Goal: Information Seeking & Learning: Learn about a topic

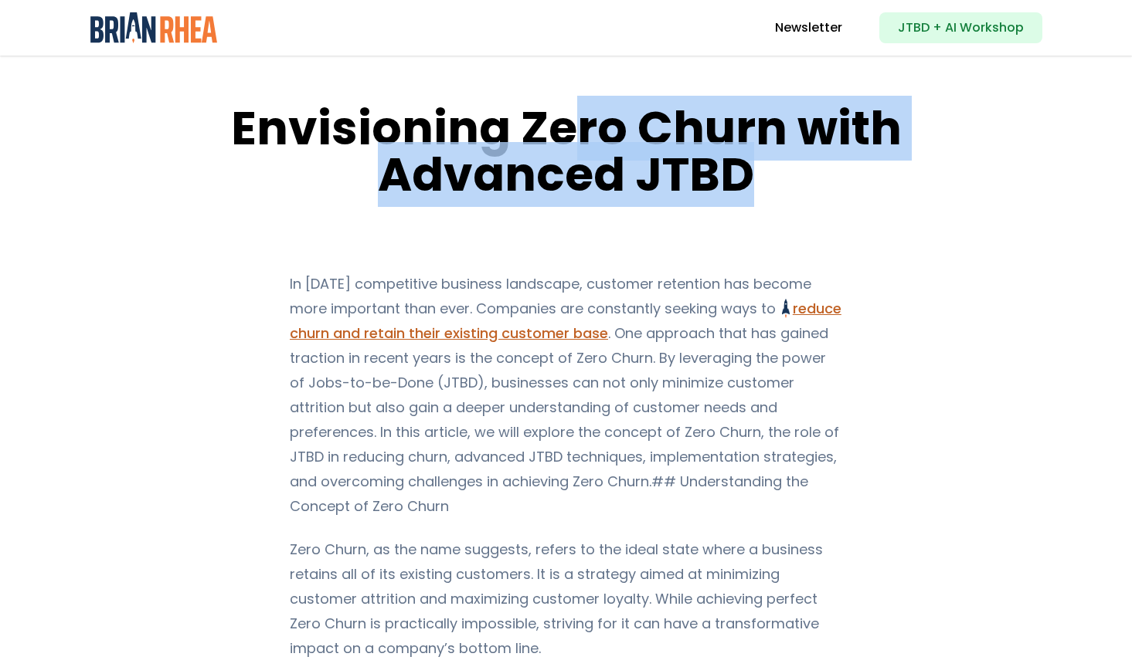
drag, startPoint x: 770, startPoint y: 172, endPoint x: 567, endPoint y: 112, distance: 211.9
click at [567, 112] on h1 "Envisioning Zero Churn with Advanced JTBD" at bounding box center [565, 151] width 755 height 93
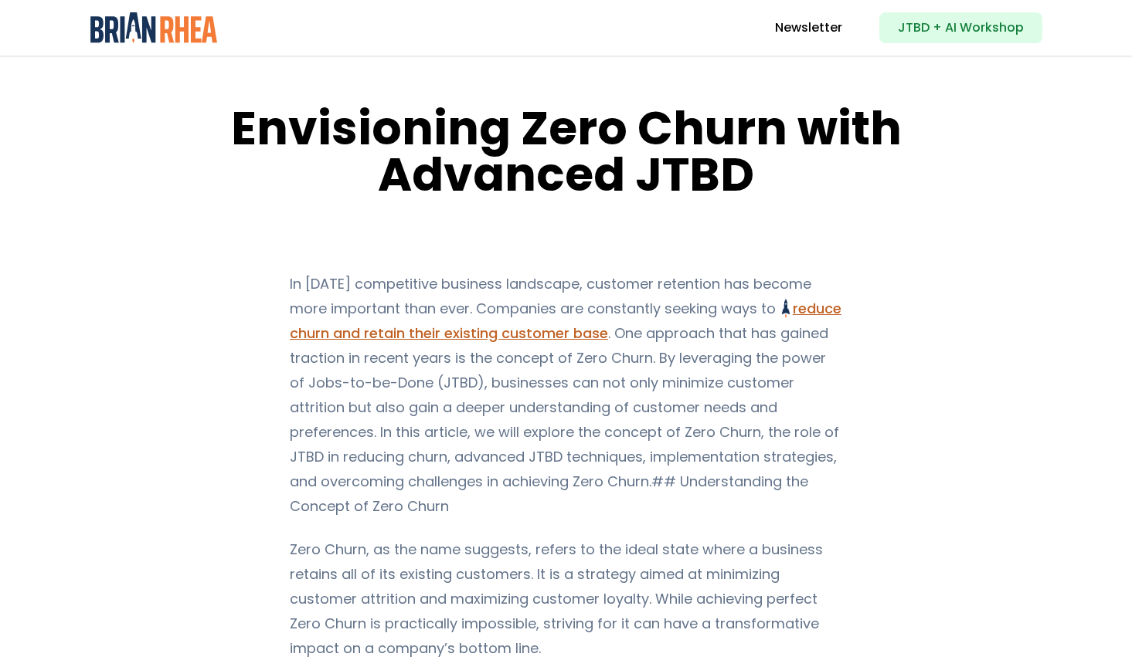
click at [199, 30] on img at bounding box center [153, 27] width 127 height 31
click at [656, 155] on h1 "Envisioning Zero Churn with Advanced JTBD" at bounding box center [565, 151] width 755 height 93
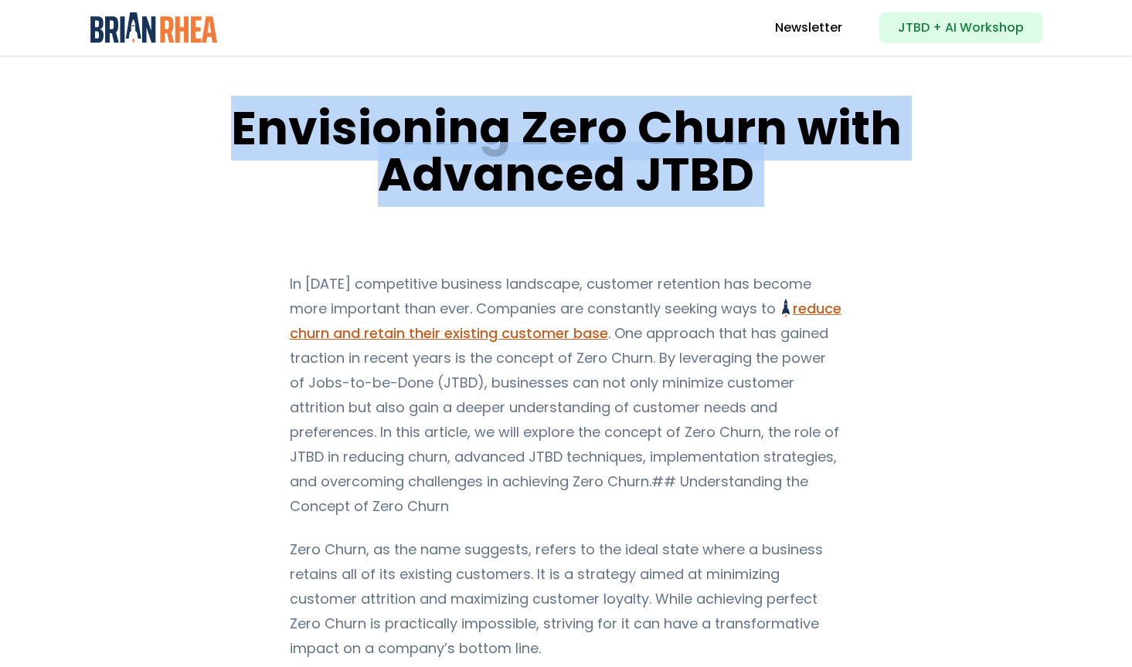
click at [656, 155] on h1 "Envisioning Zero Churn with Advanced JTBD" at bounding box center [565, 151] width 755 height 93
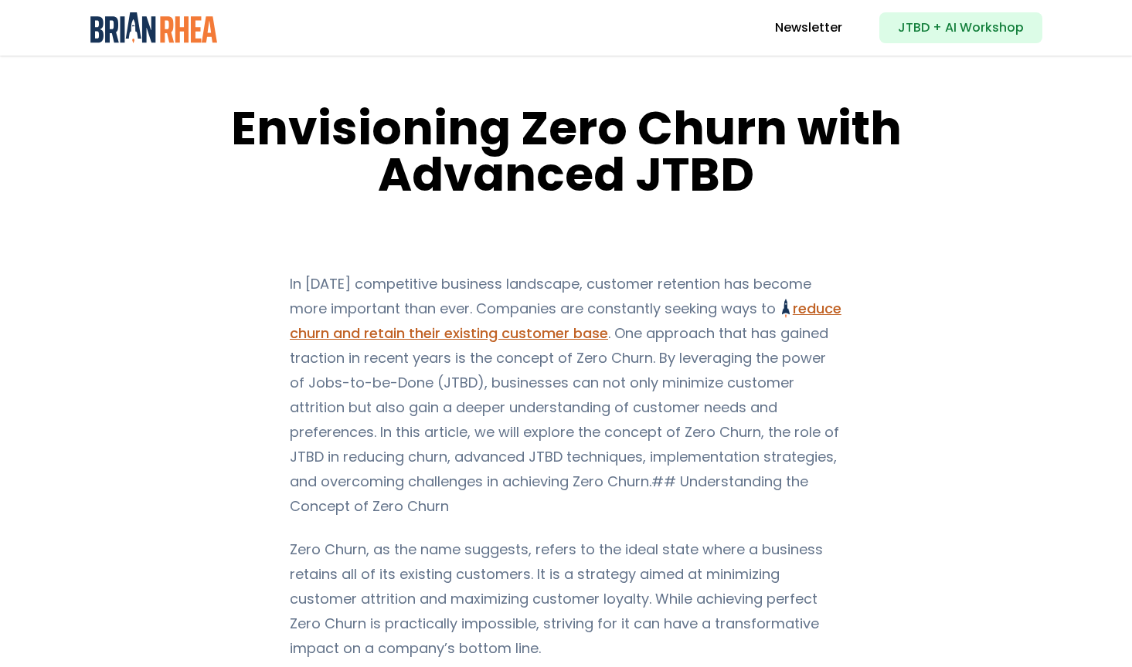
click at [537, 152] on h1 "Envisioning Zero Churn with Advanced JTBD" at bounding box center [565, 151] width 755 height 93
click at [189, 32] on img at bounding box center [153, 27] width 127 height 31
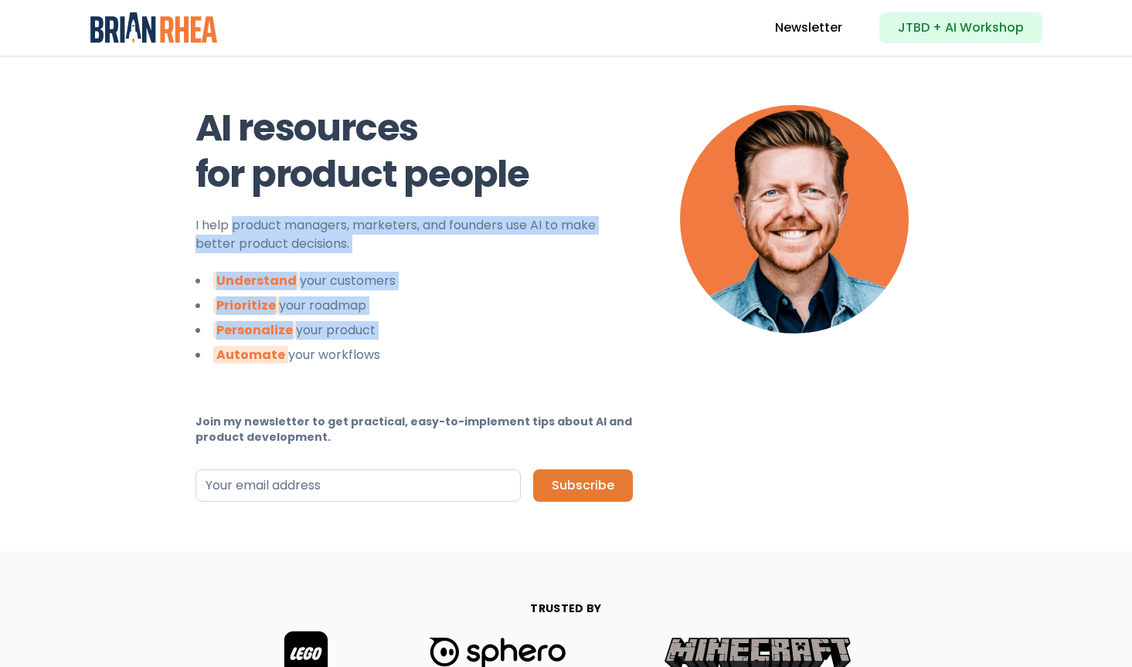
drag, startPoint x: 405, startPoint y: 205, endPoint x: 405, endPoint y: 344, distance: 139.1
click at [405, 344] on div "AI resources for product people I help product managers, marketers, and founder…" at bounding box center [413, 303] width 437 height 397
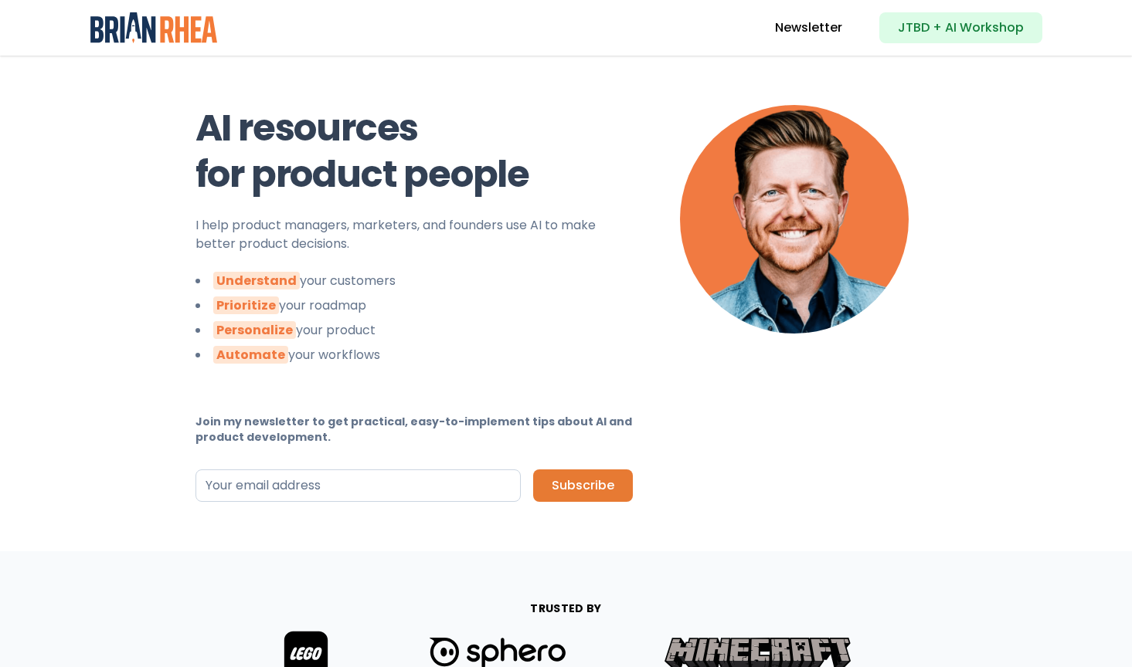
click at [405, 344] on ul "Understand your customers Prioritize your roadmap Personalize your product Auto…" at bounding box center [413, 318] width 437 height 93
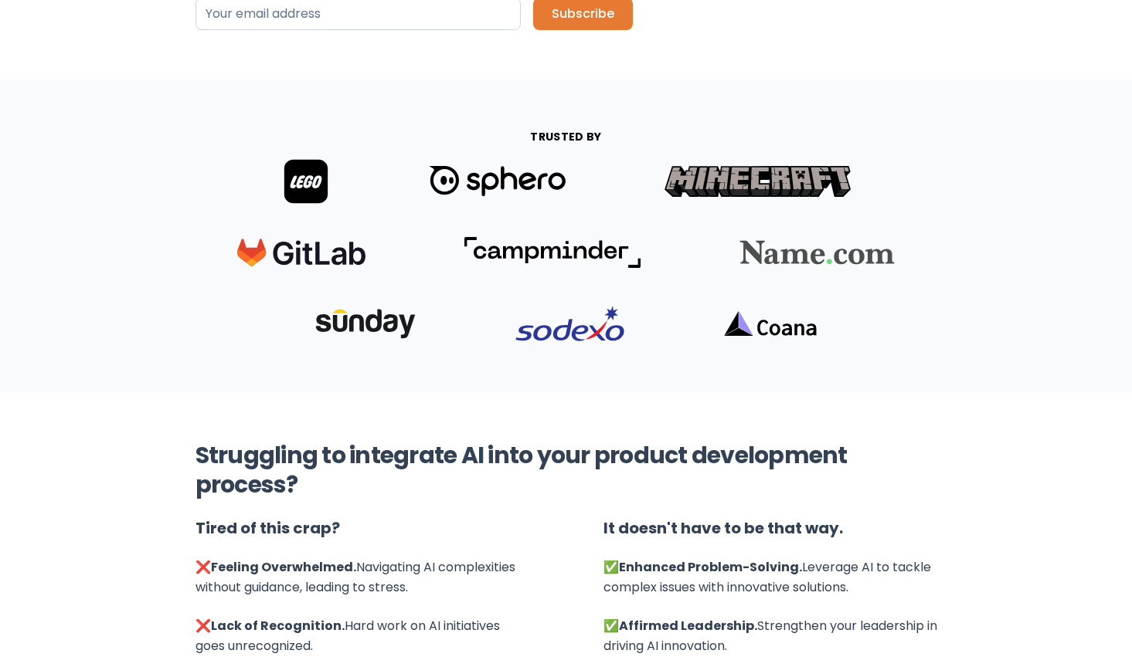
scroll to position [81, 0]
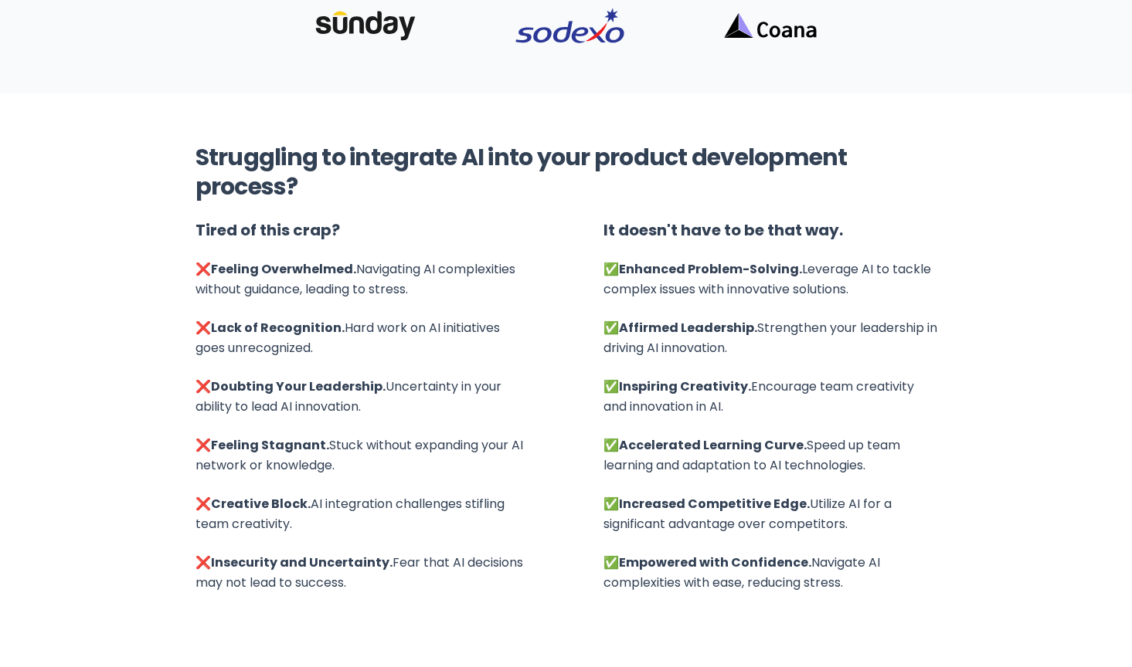
scroll to position [775, 0]
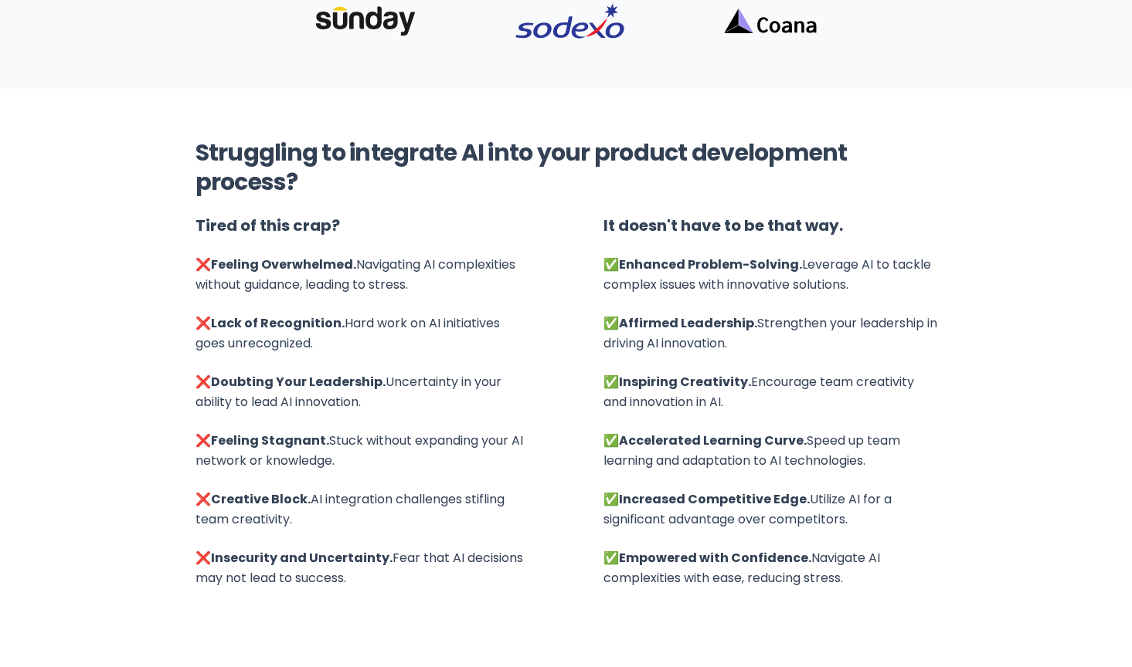
drag, startPoint x: 359, startPoint y: 176, endPoint x: 373, endPoint y: 113, distance: 64.9
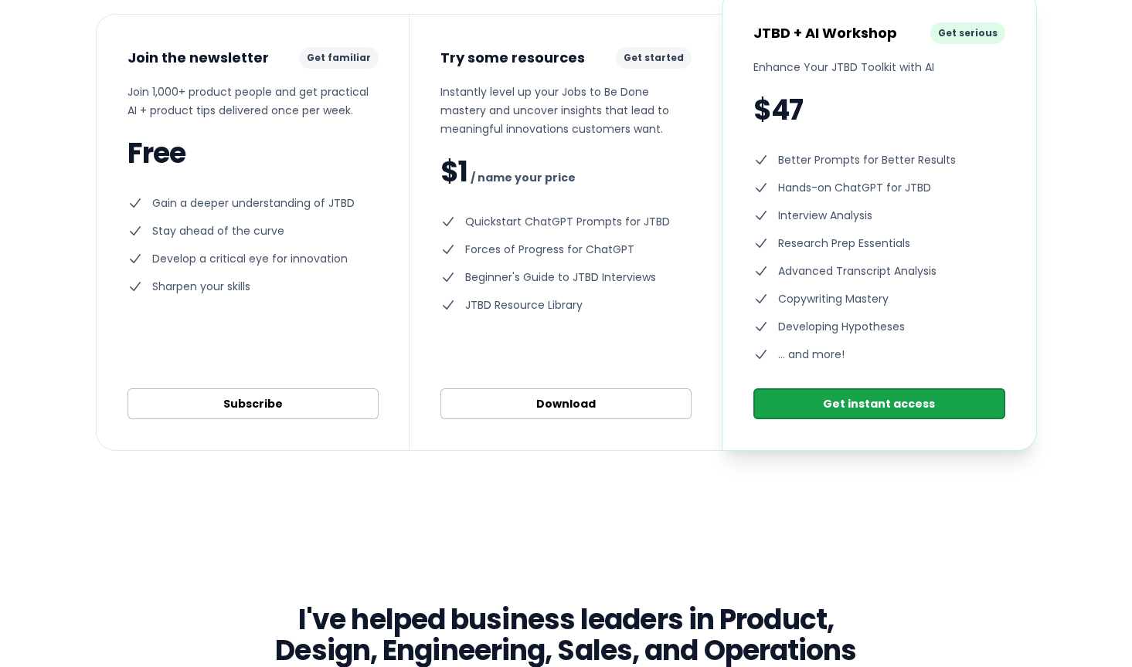
scroll to position [1695, 0]
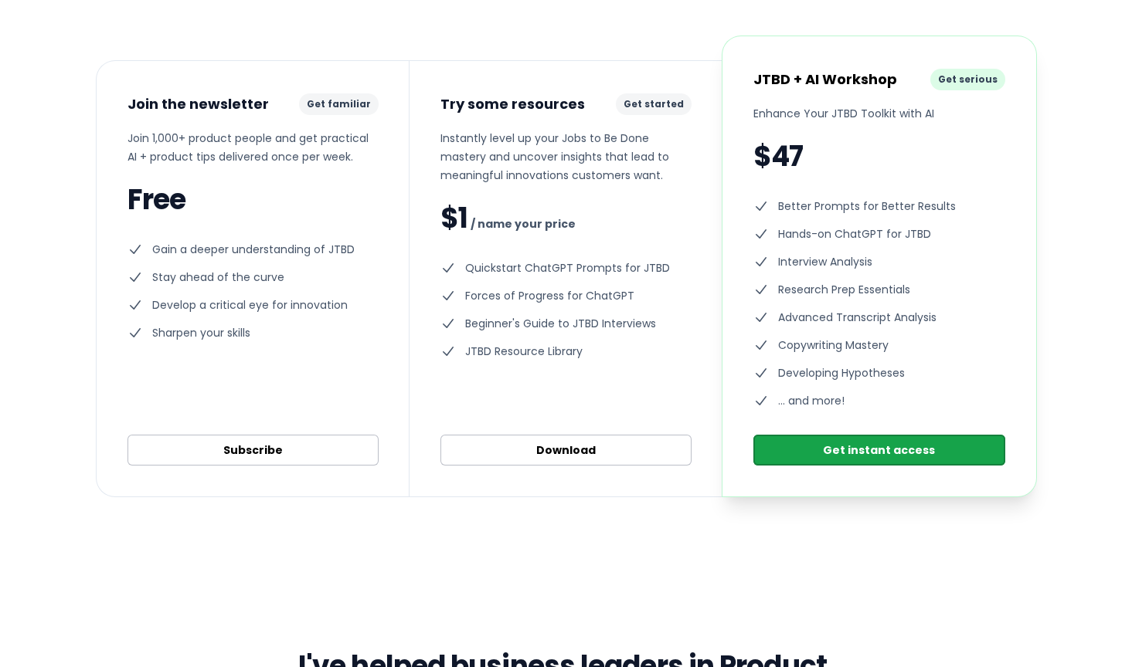
click at [270, 133] on p "Join 1,000+ product people and get practical AI + product tips delivered once p…" at bounding box center [252, 147] width 251 height 37
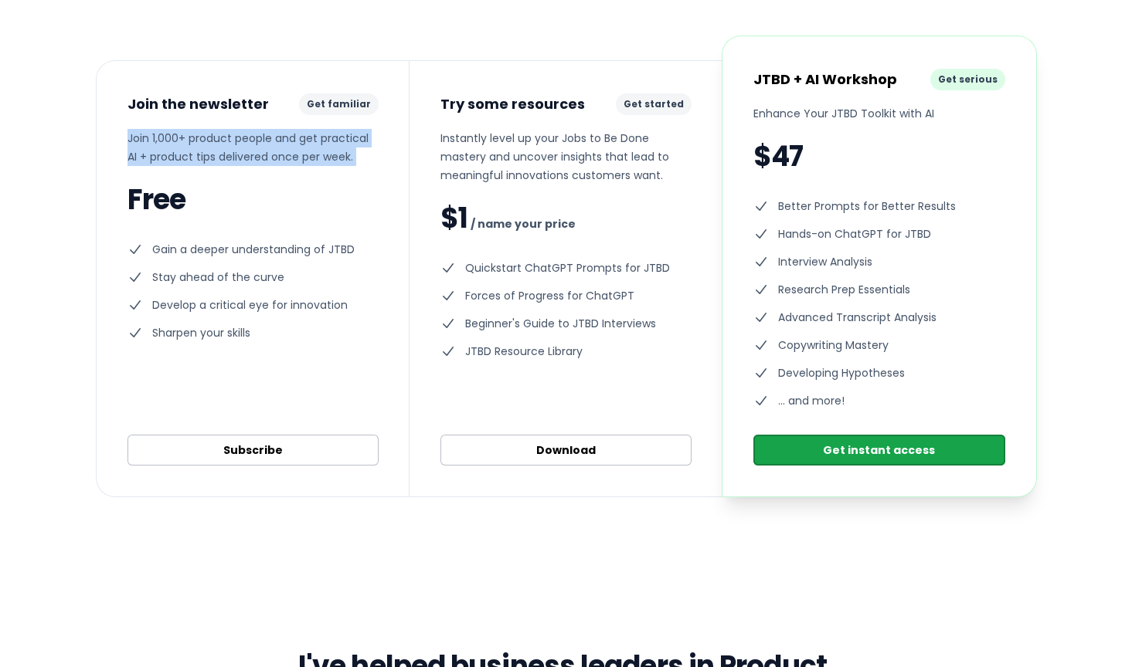
click at [270, 133] on p "Join 1,000+ product people and get practical AI + product tips delivered once p…" at bounding box center [252, 147] width 251 height 37
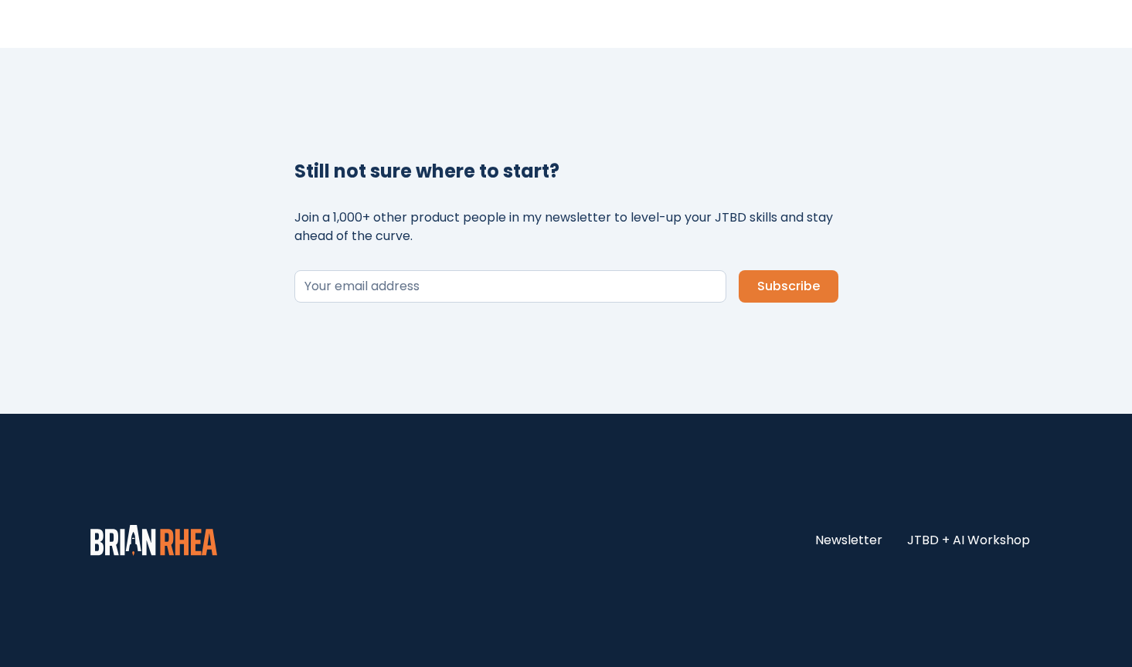
scroll to position [3308, 0]
